Goal: Transaction & Acquisition: Purchase product/service

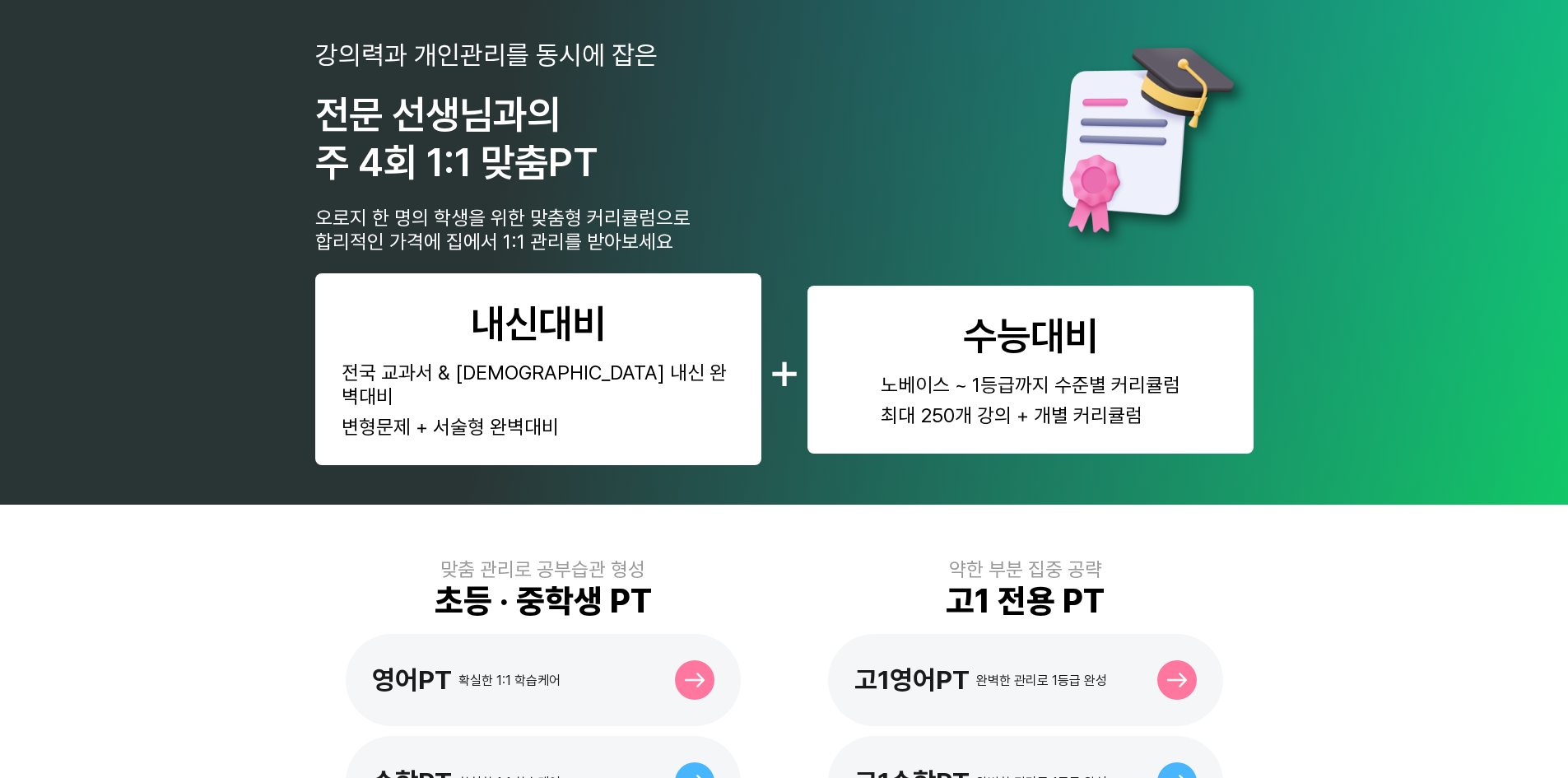
scroll to position [329, 0]
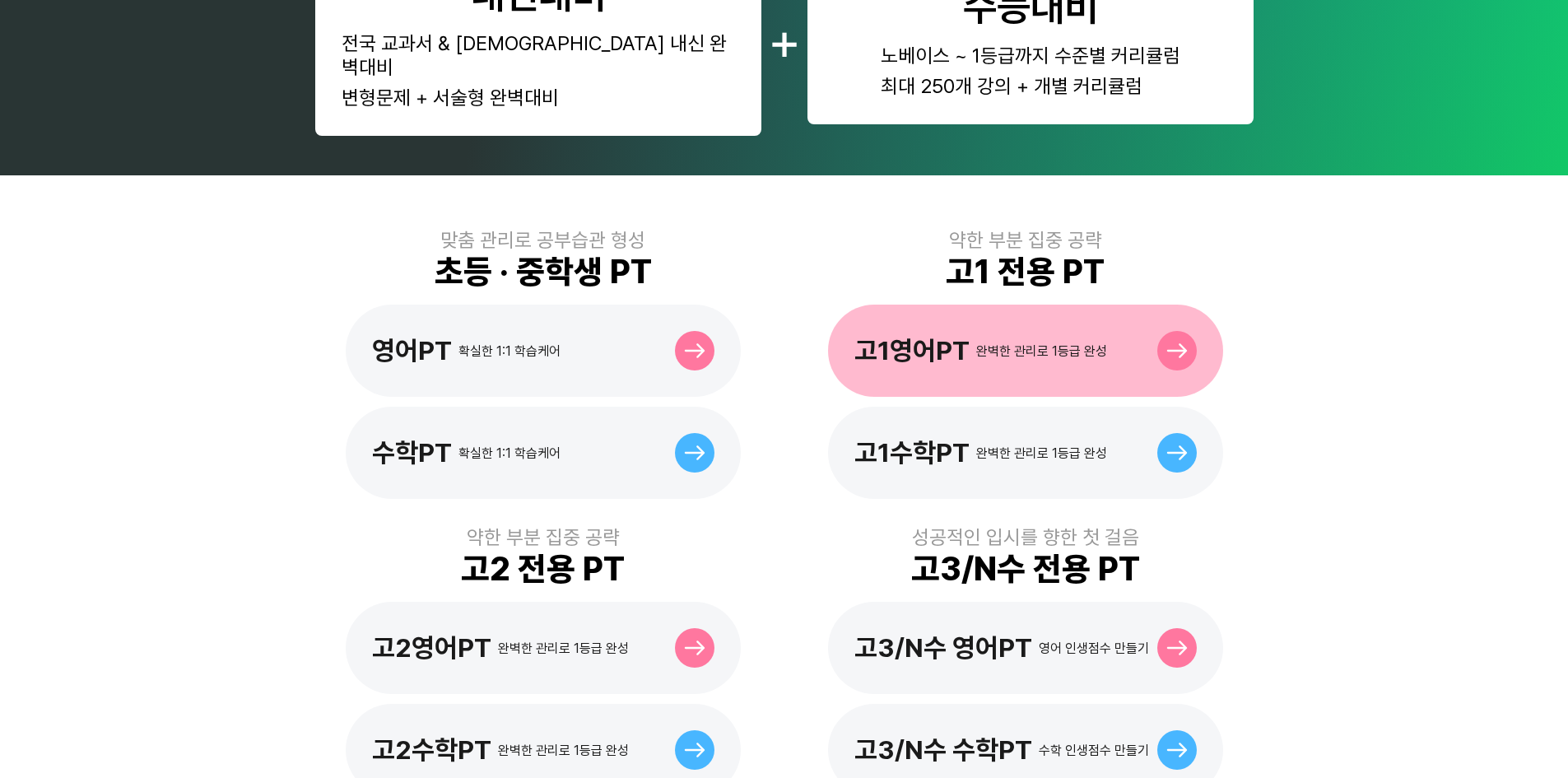
click at [1036, 343] on div "완벽한 관리로 1등급 완성" at bounding box center [1042, 351] width 131 height 16
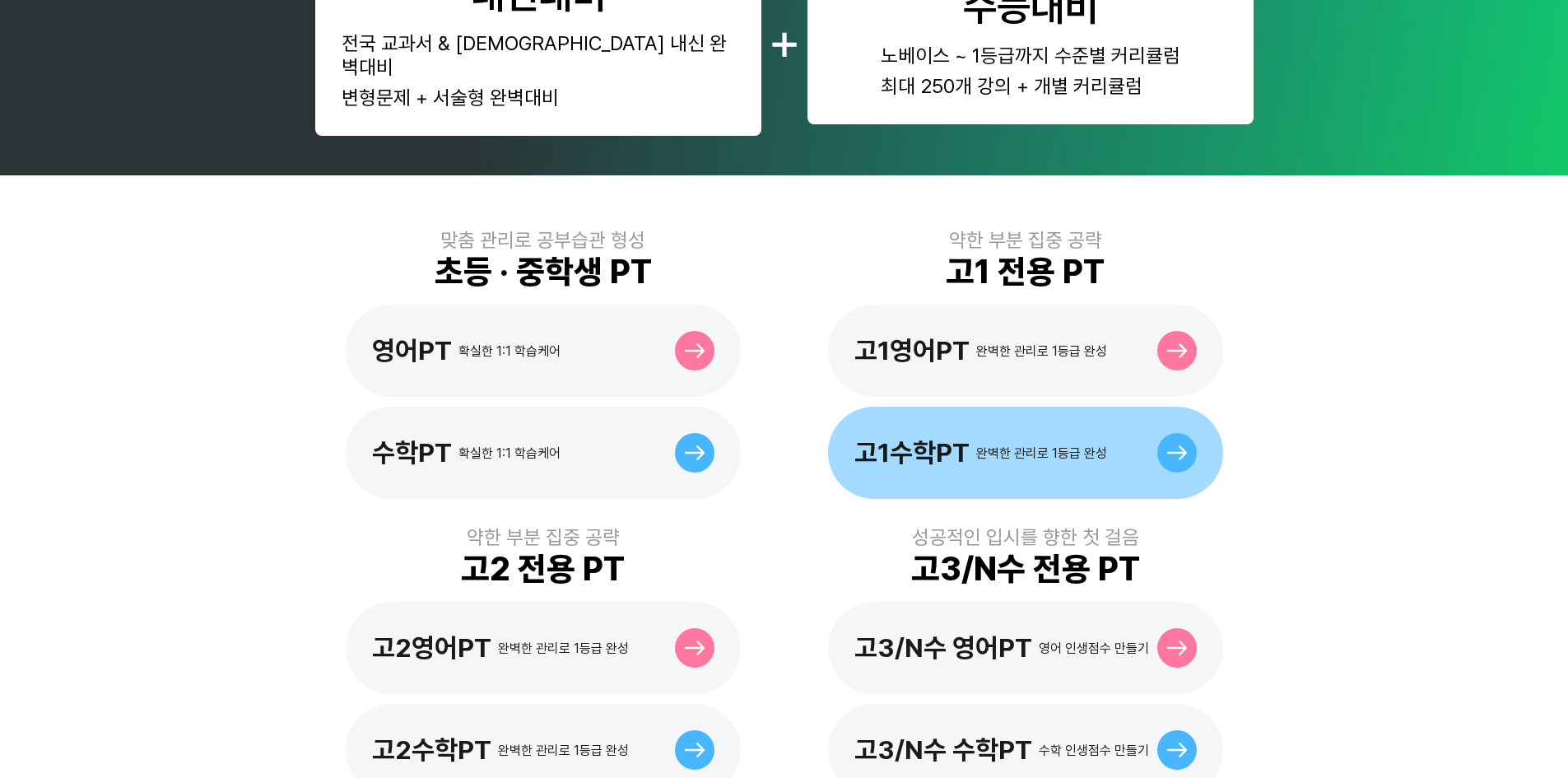
click at [1026, 438] on div "고1수학PT 완벽한 관리로 1등급 완성" at bounding box center [980, 454] width 253 height 32
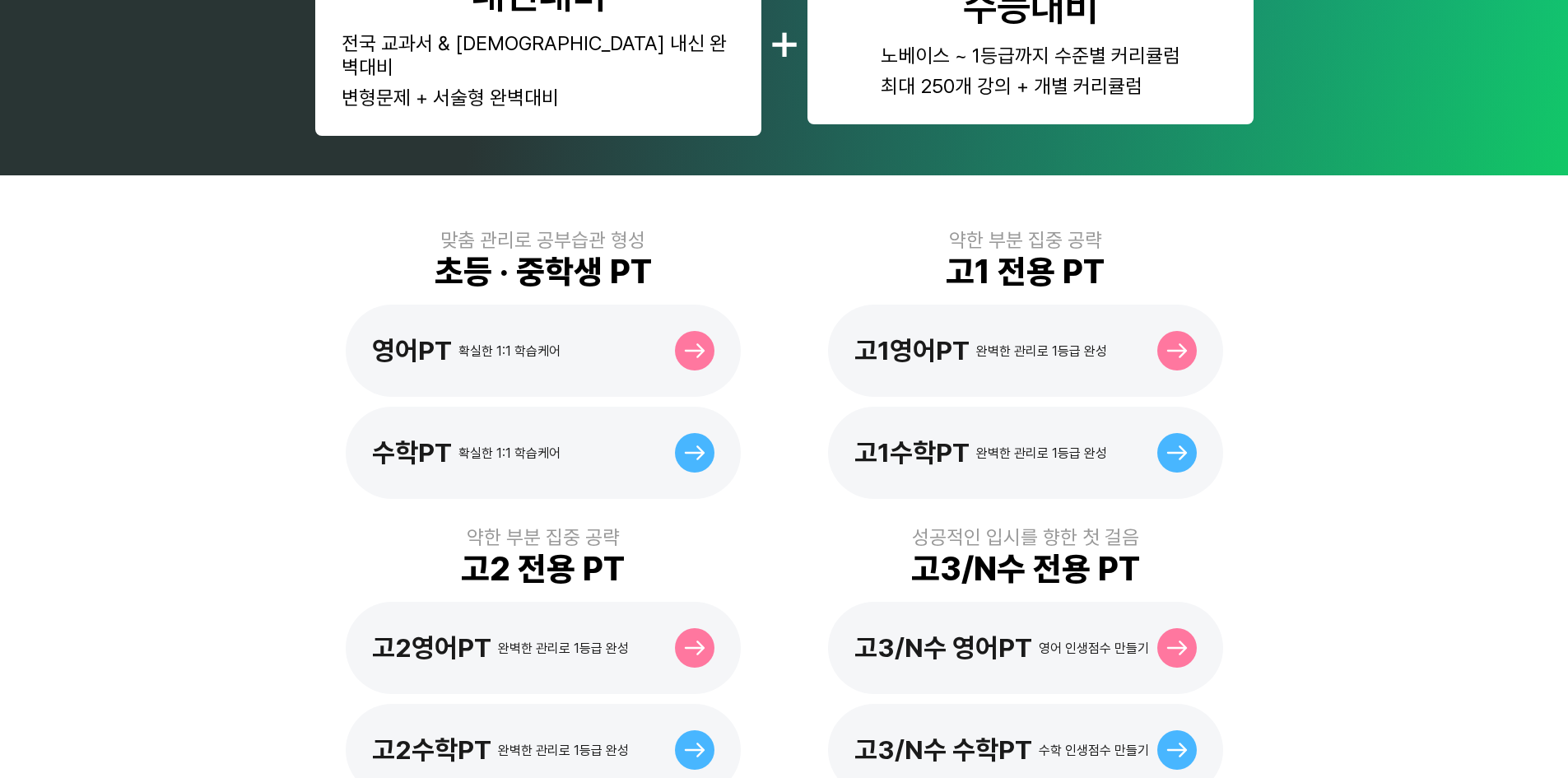
scroll to position [577, 0]
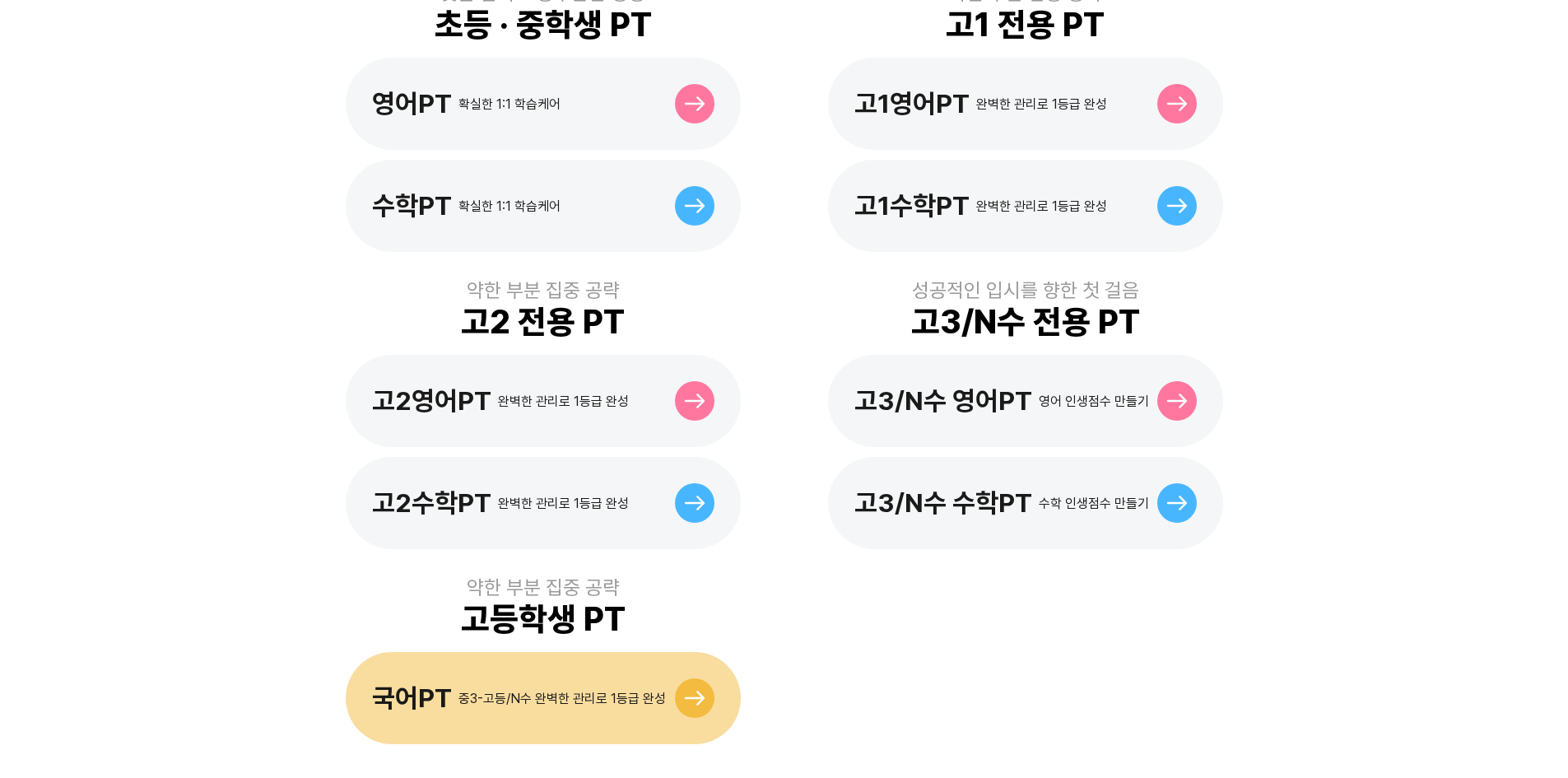
click at [558, 691] on div "중3-고등/N수 완벽한 관리로 1등급 완성" at bounding box center [562, 699] width 207 height 16
